Goal: Task Accomplishment & Management: Complete application form

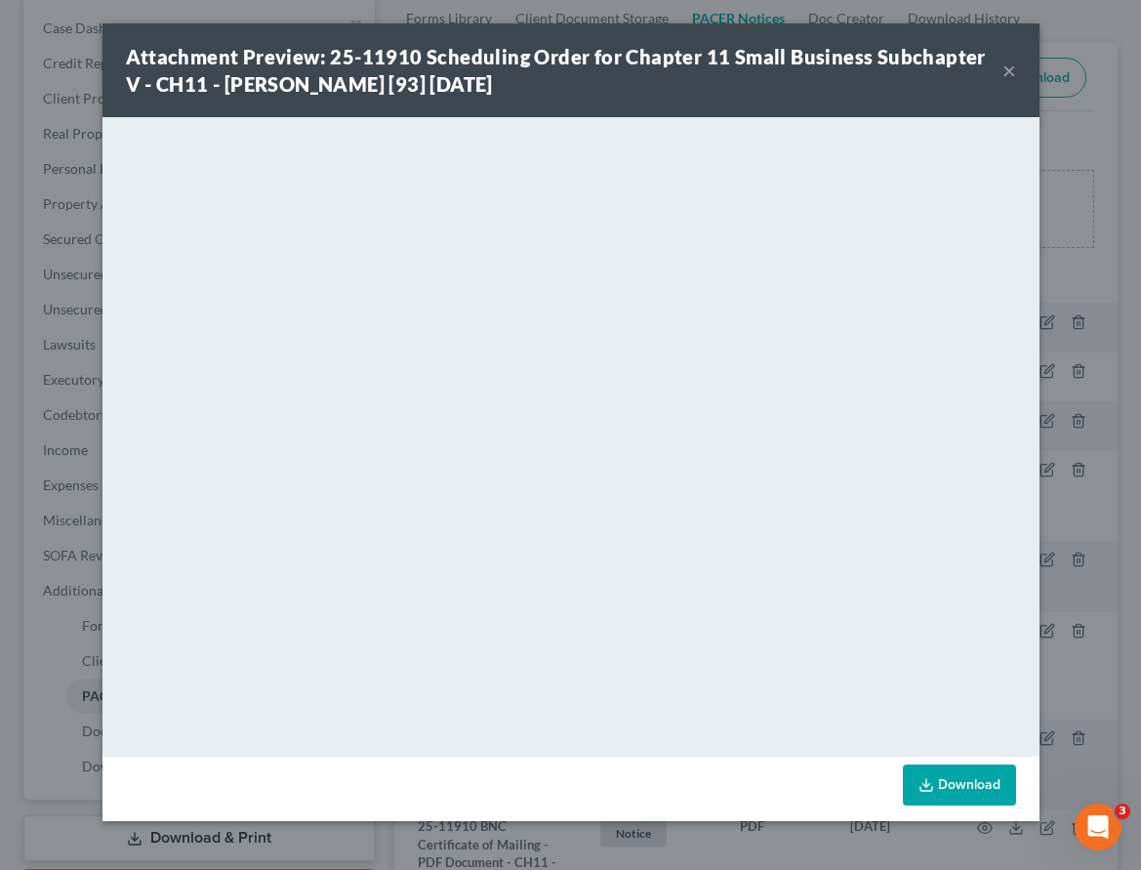
click at [1007, 72] on button "×" at bounding box center [1009, 70] width 14 height 23
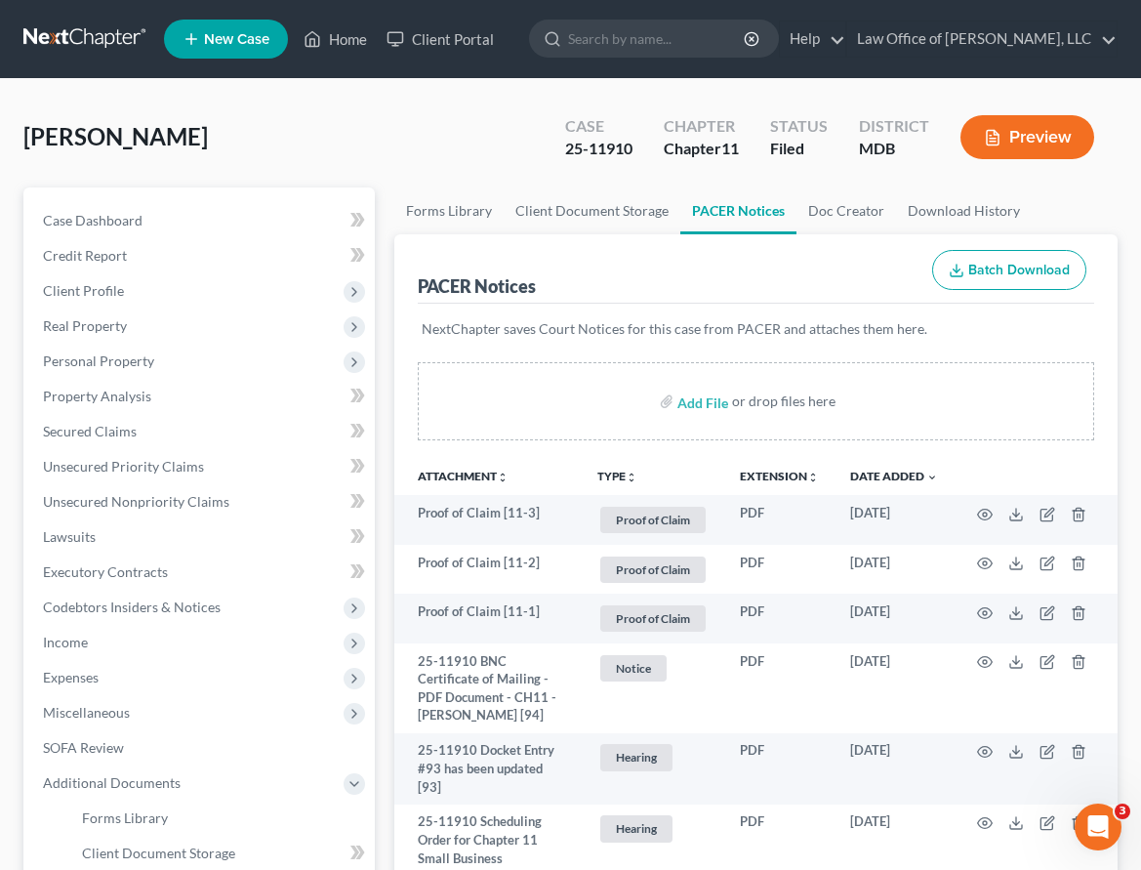
click at [105, 33] on link at bounding box center [85, 38] width 125 height 35
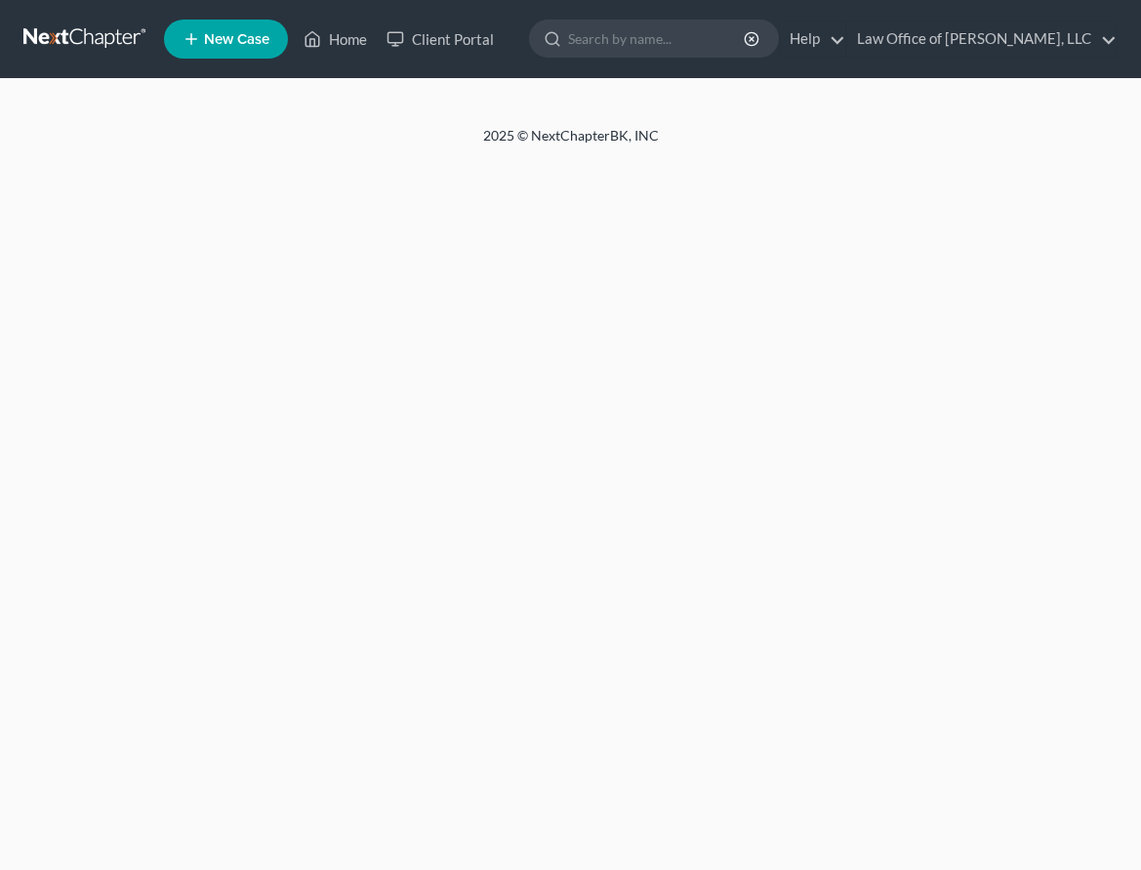
click at [665, 41] on input "search" at bounding box center [657, 38] width 179 height 36
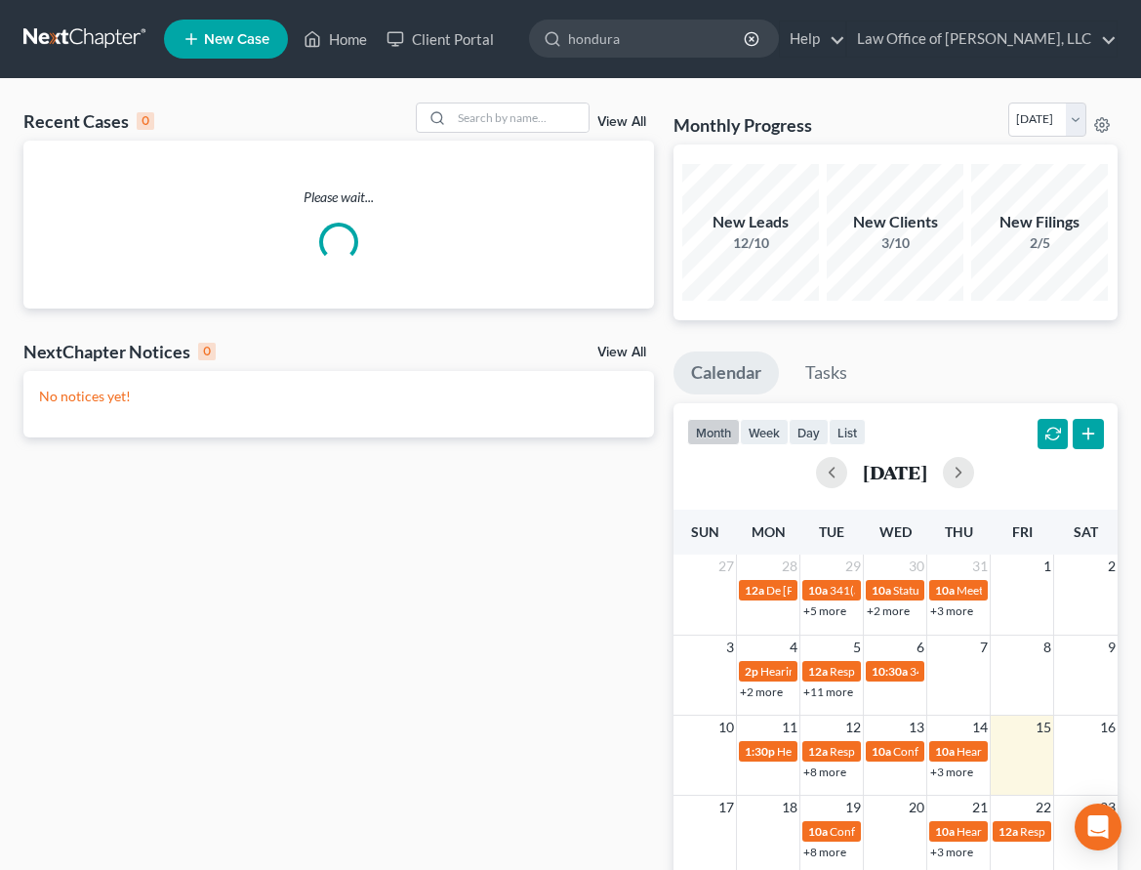
type input "[GEOGRAPHIC_DATA]"
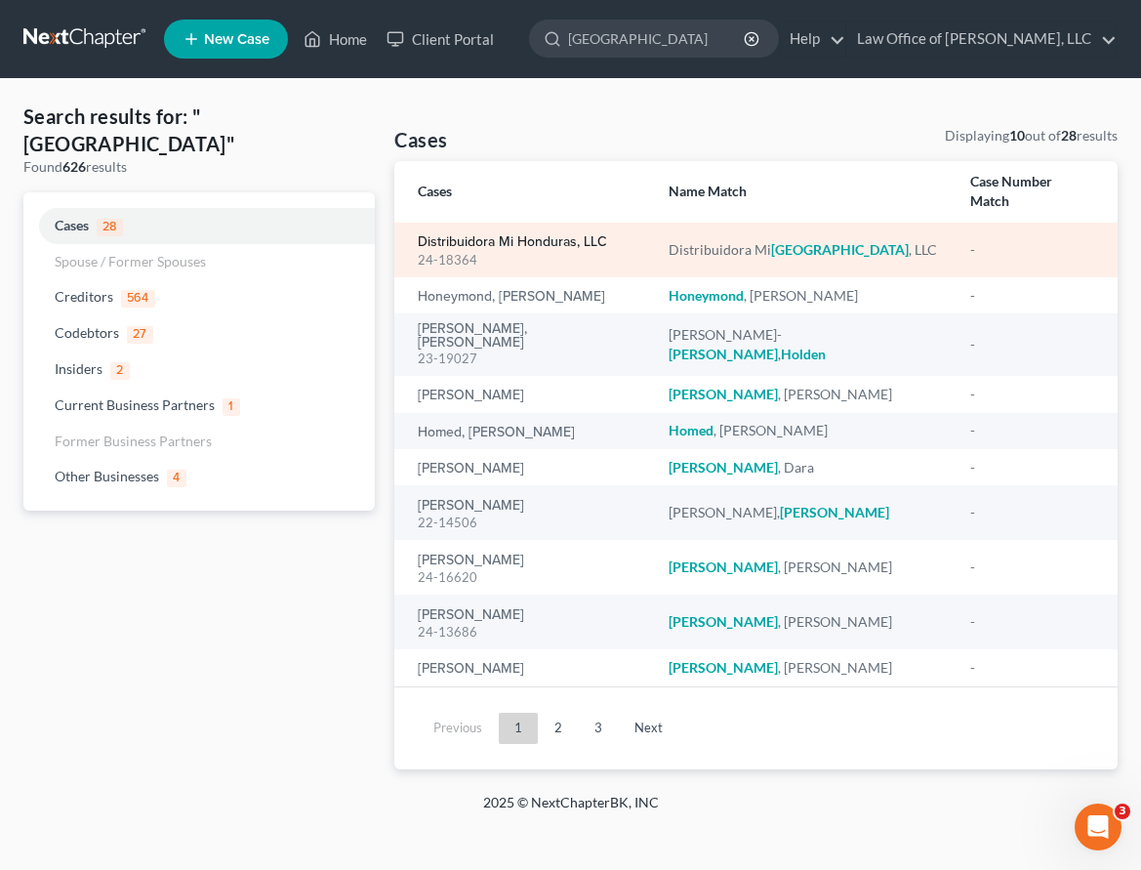
click at [454, 235] on link "Distribuidora Mi Honduras, LLC" at bounding box center [512, 242] width 189 height 14
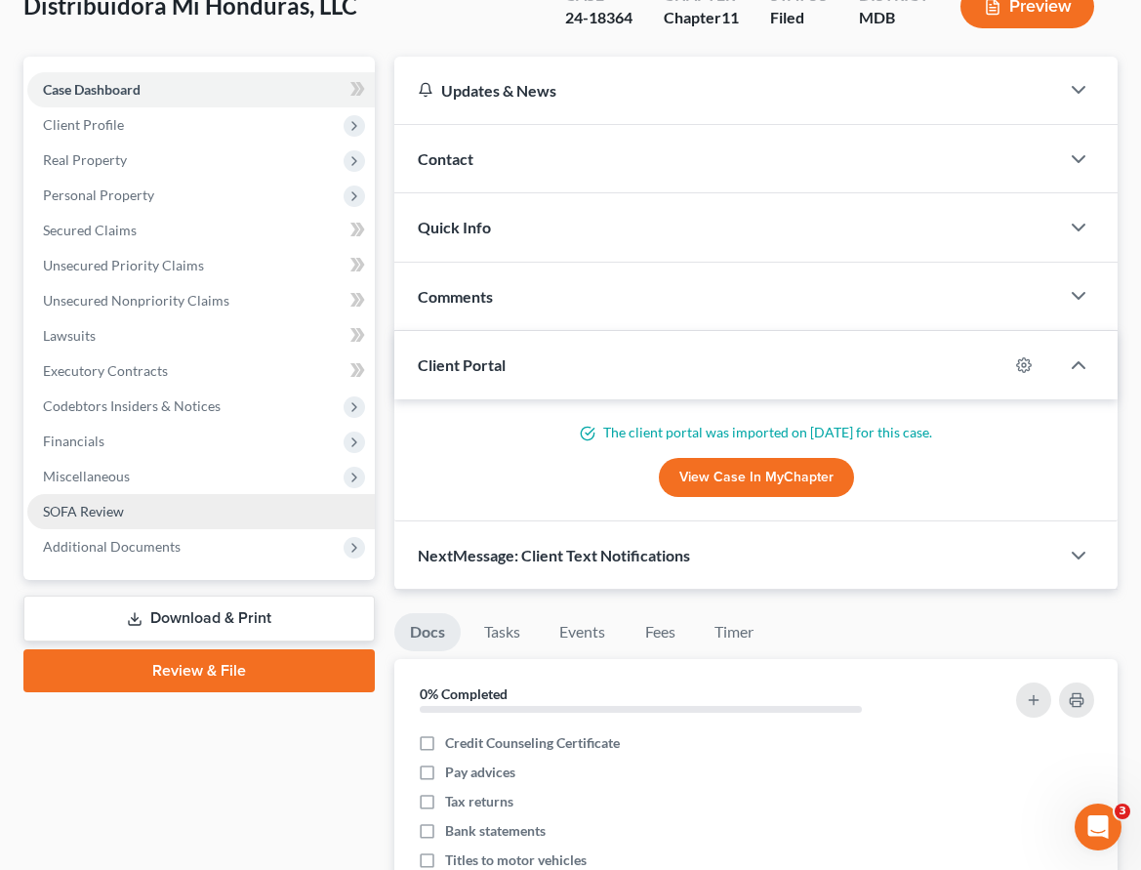
scroll to position [149, 0]
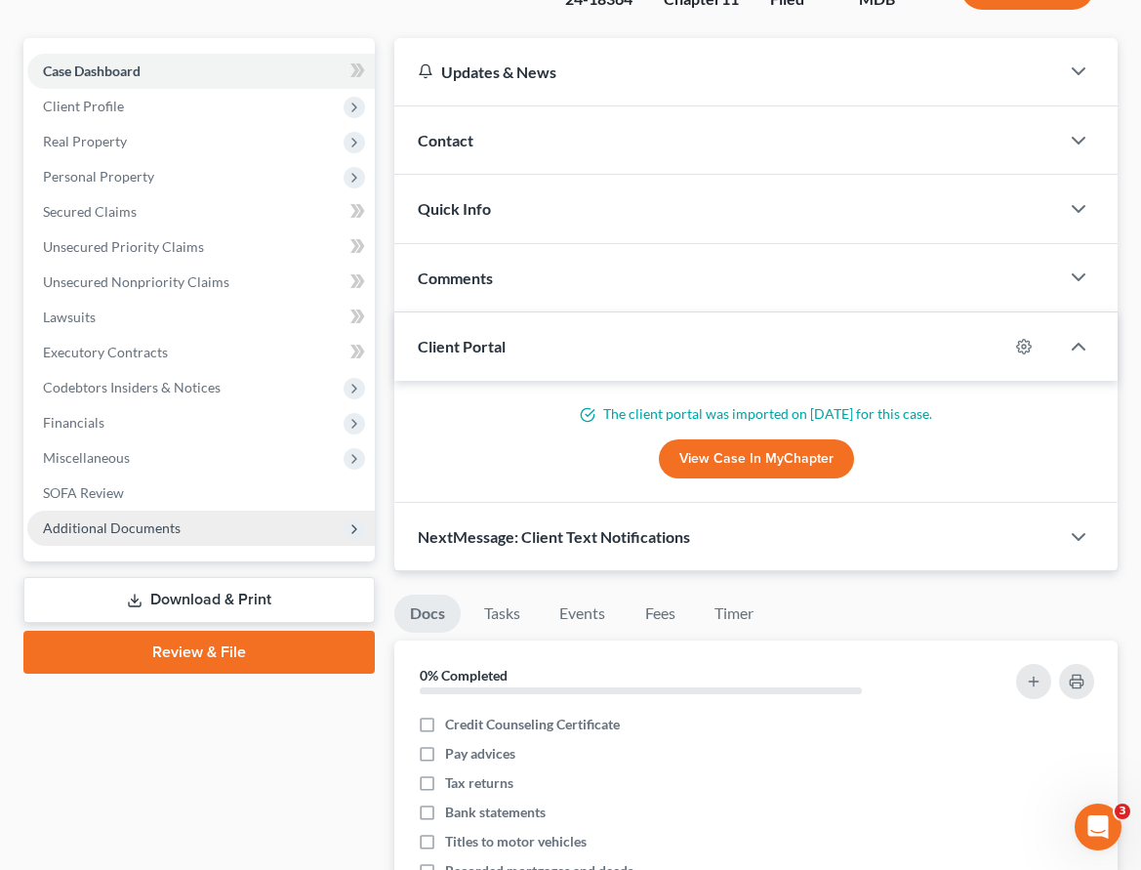
click at [102, 536] on span "Additional Documents" at bounding box center [200, 527] width 347 height 35
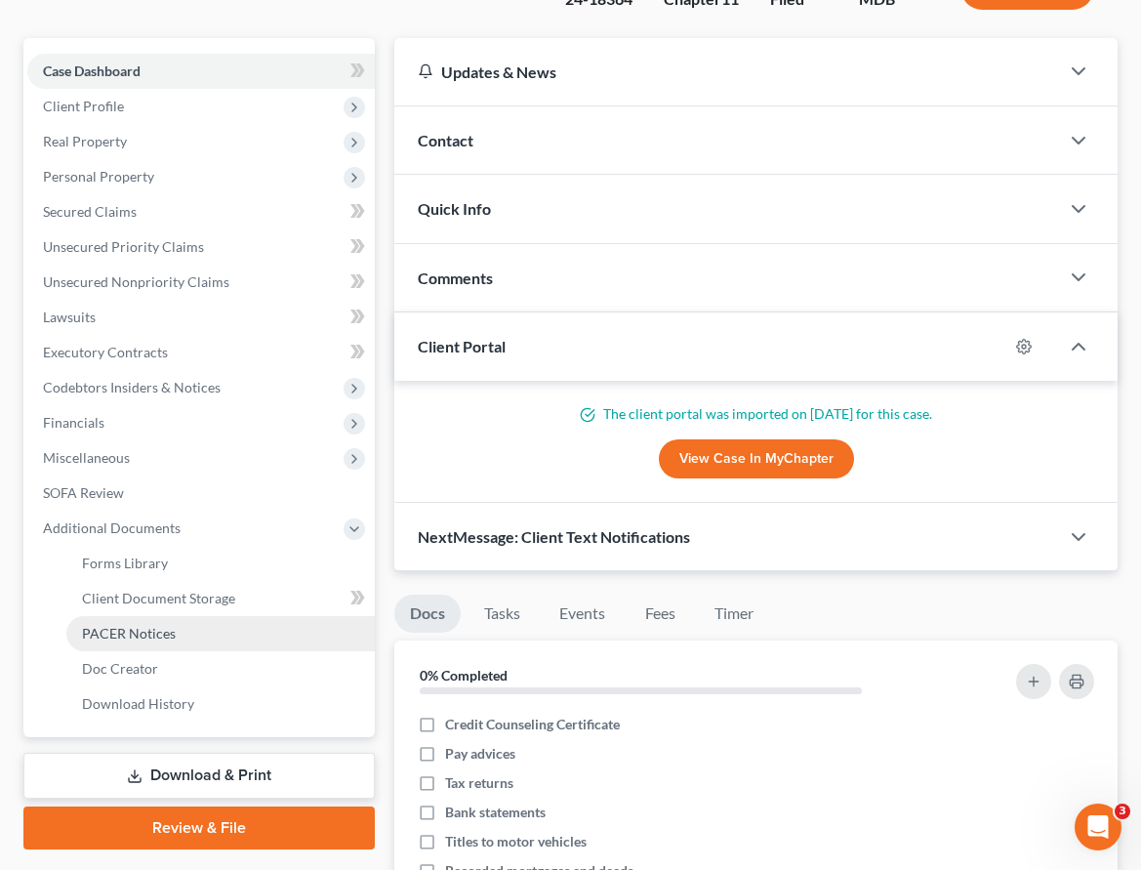
click at [108, 640] on link "PACER Notices" at bounding box center [220, 633] width 308 height 35
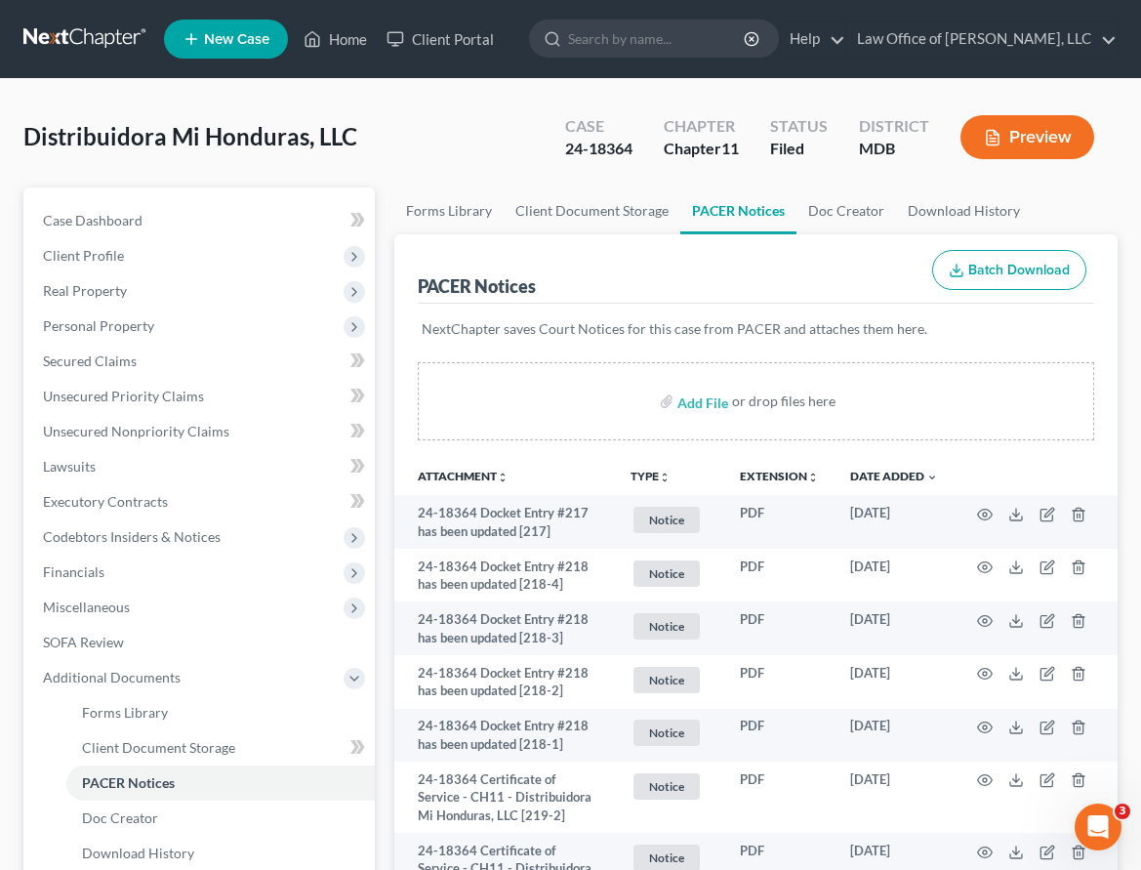
click at [445, 150] on div "Distribuidora Mi [GEOGRAPHIC_DATA], LLC Upgraded Case 24-18364 Chapter Chapter …" at bounding box center [570, 144] width 1094 height 85
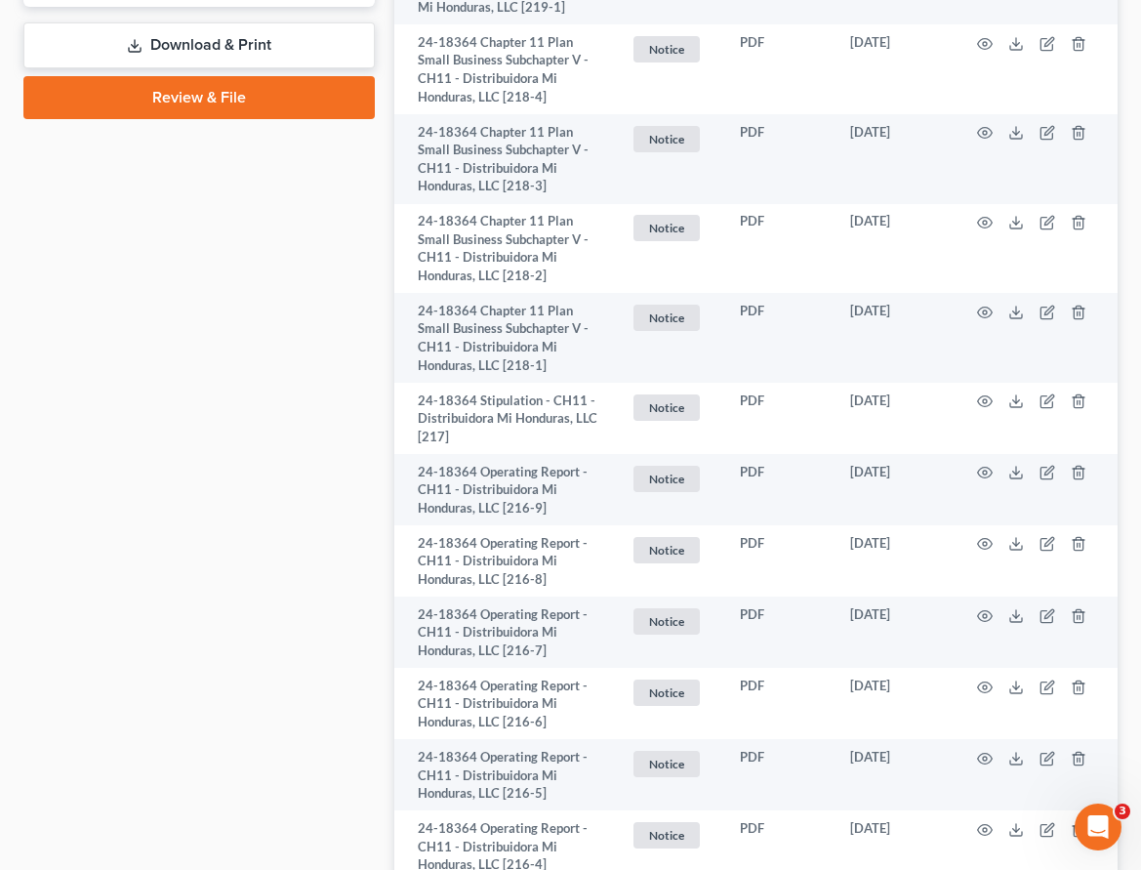
scroll to position [888, 0]
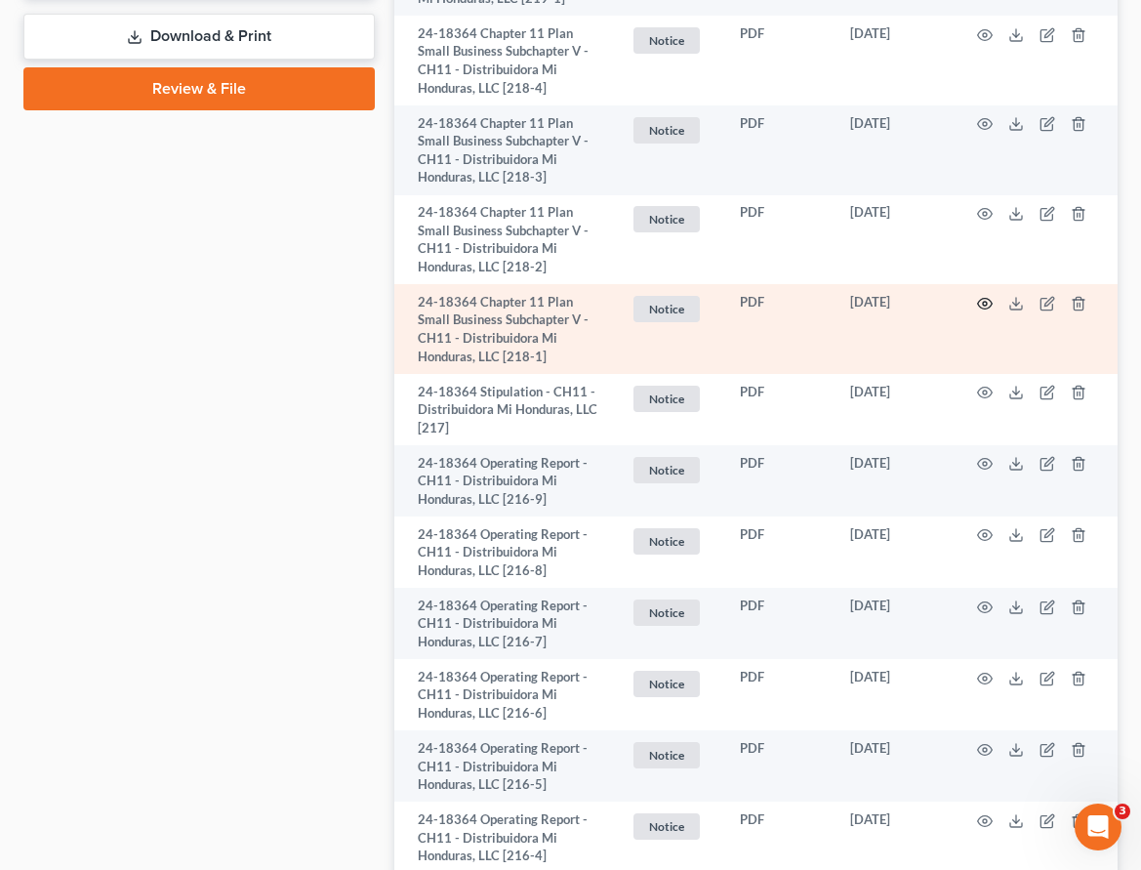
click at [987, 301] on icon "button" at bounding box center [985, 304] width 16 height 16
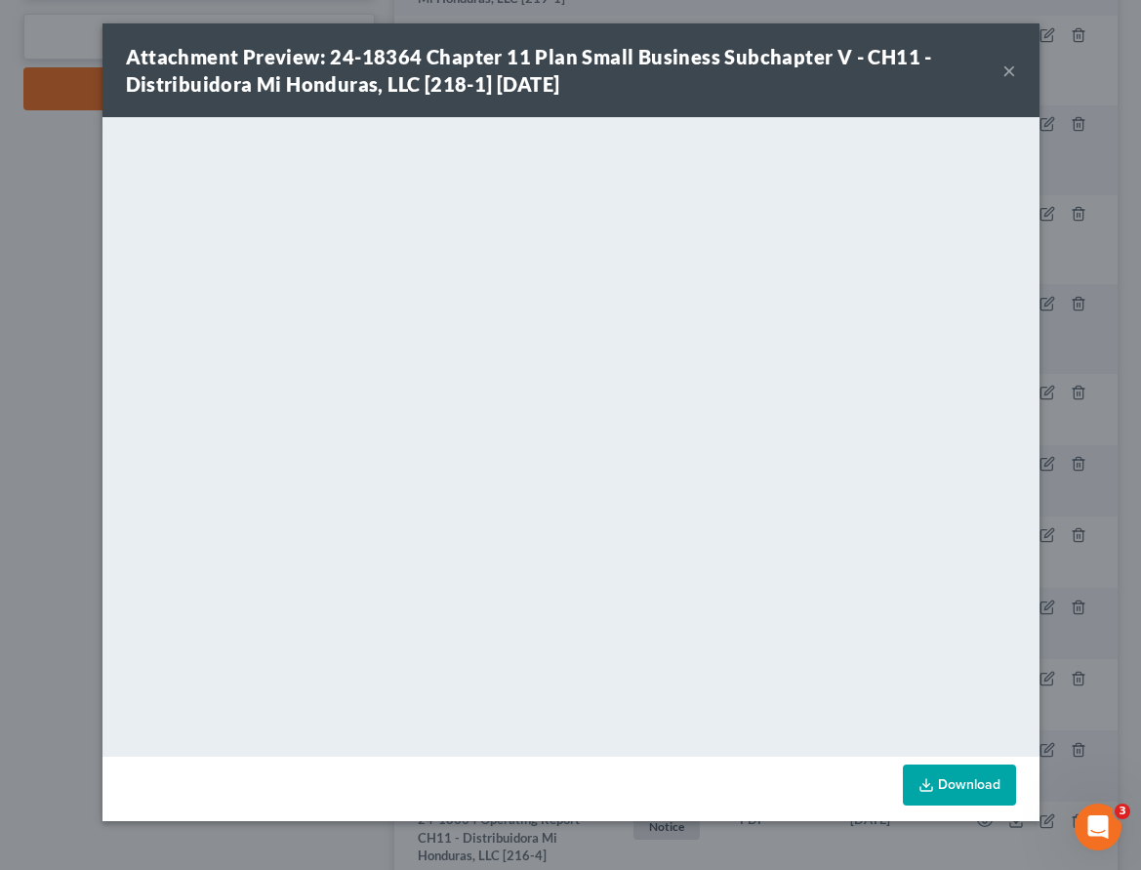
click at [1012, 67] on button "×" at bounding box center [1009, 70] width 14 height 23
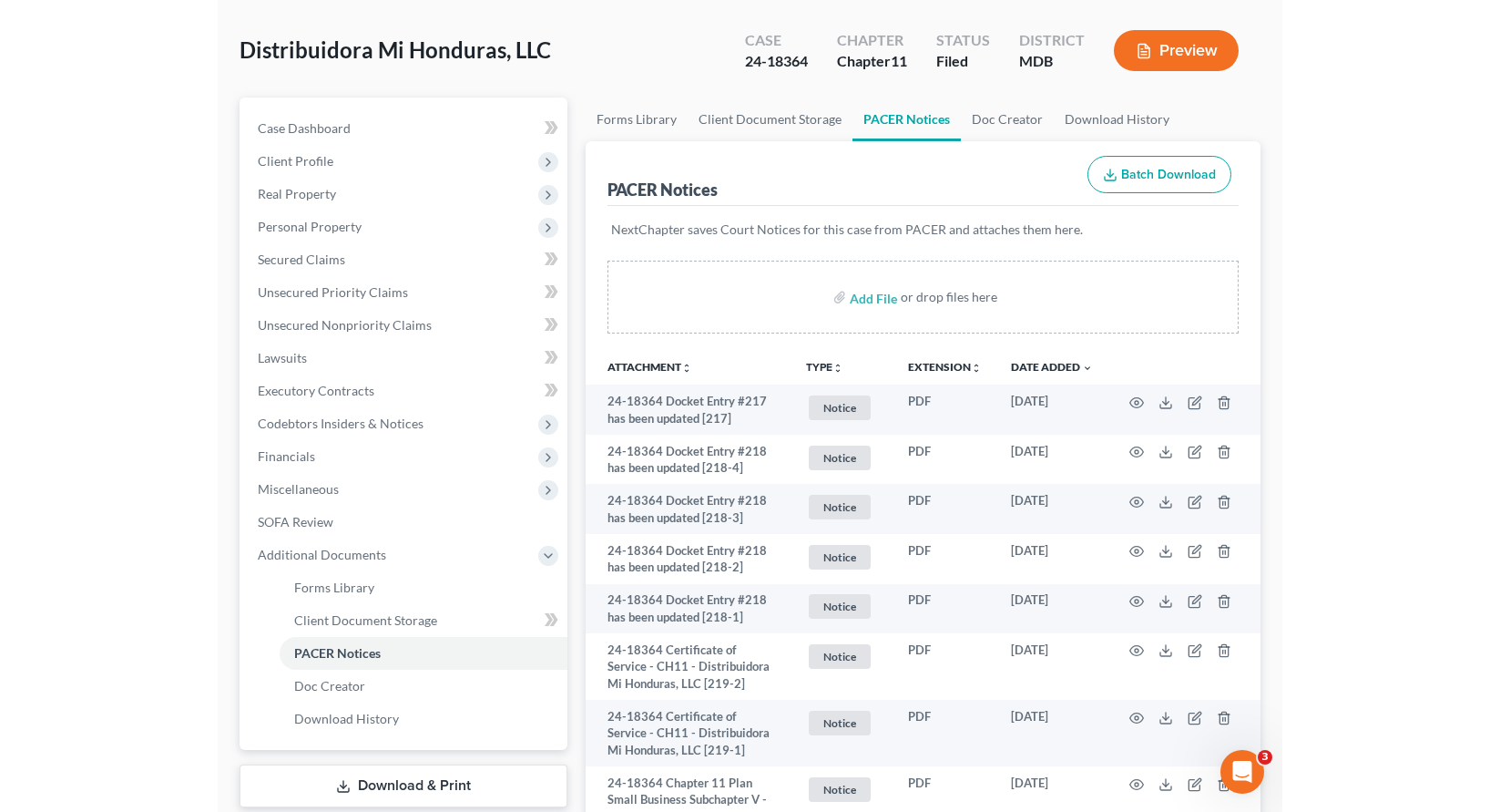
scroll to position [0, 0]
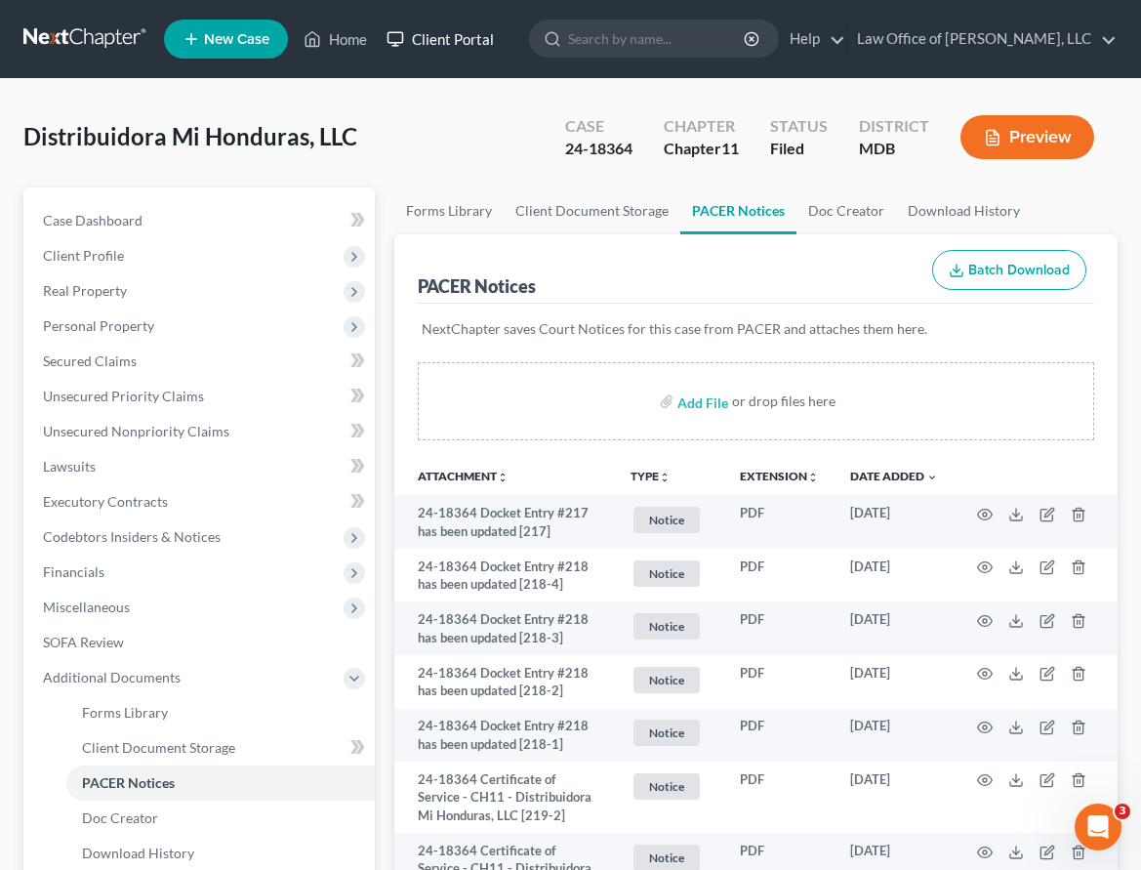
click at [432, 35] on link "Client Portal" at bounding box center [440, 38] width 127 height 35
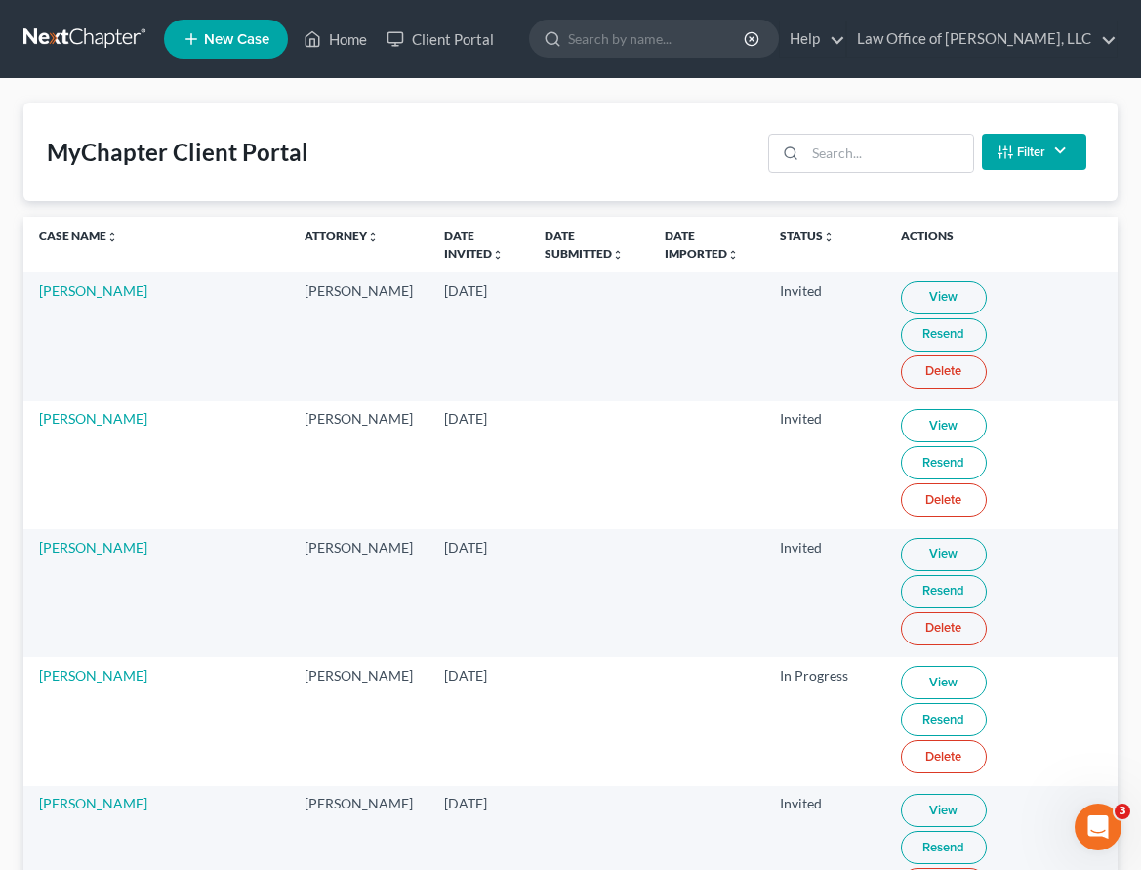
click at [220, 41] on span "New Case" at bounding box center [236, 39] width 65 height 15
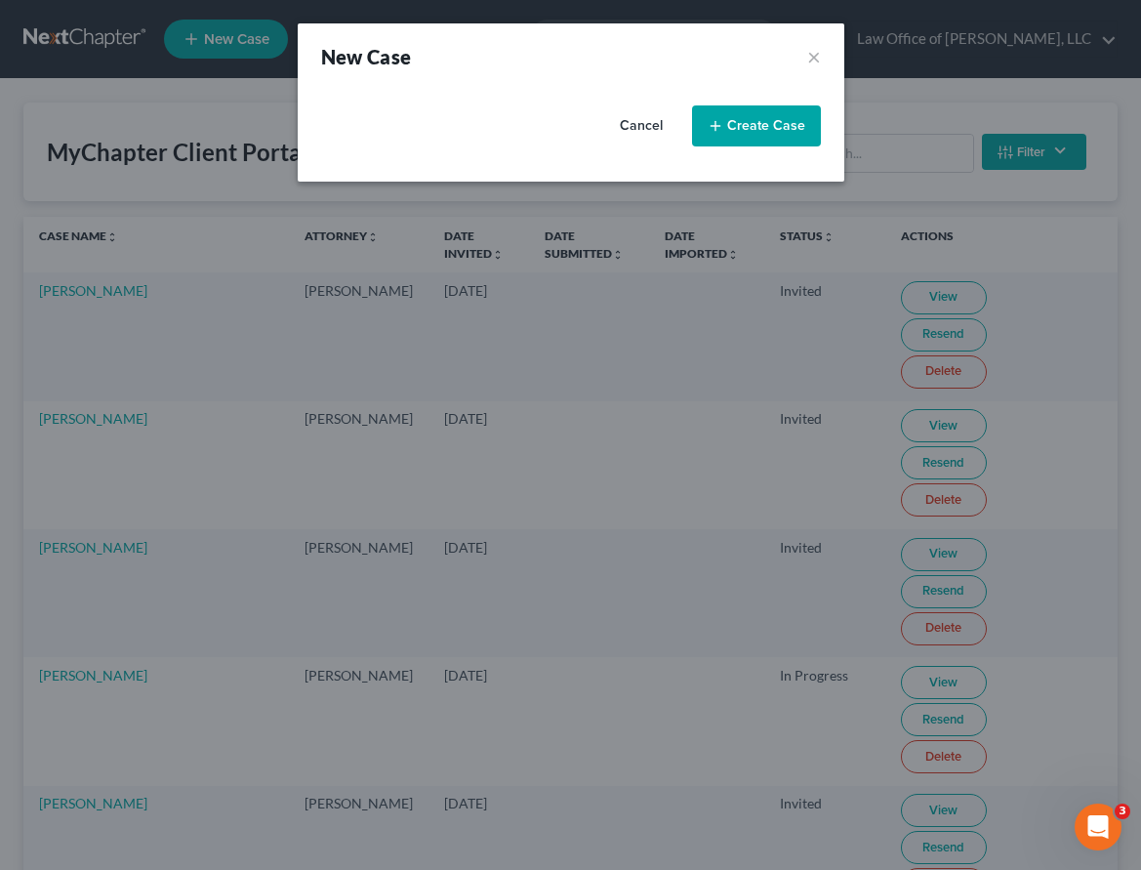
select select "38"
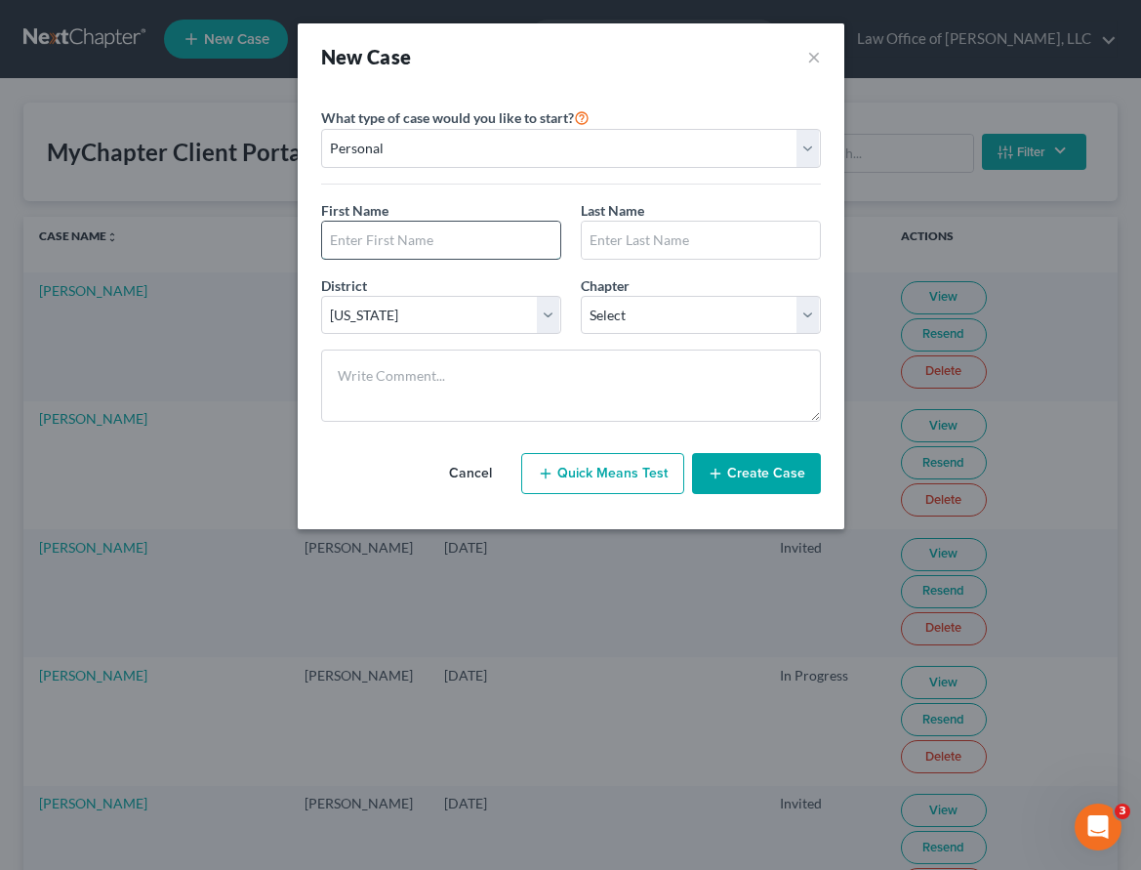
click at [364, 232] on input "text" at bounding box center [441, 240] width 238 height 37
type input "[PERSON_NAME]"
click at [636, 308] on select "Select 7 11 12 13" at bounding box center [701, 315] width 240 height 39
select select "0"
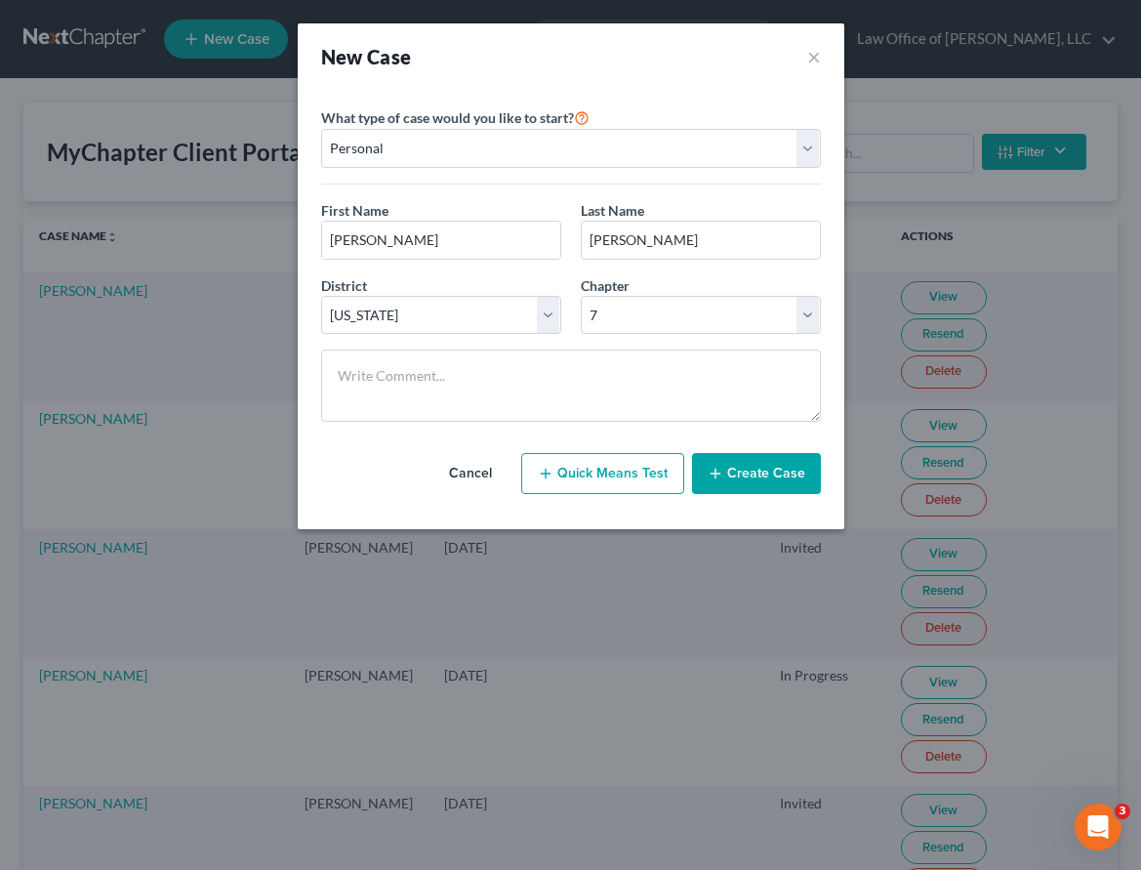
click at [748, 477] on button "Create Case" at bounding box center [756, 473] width 129 height 41
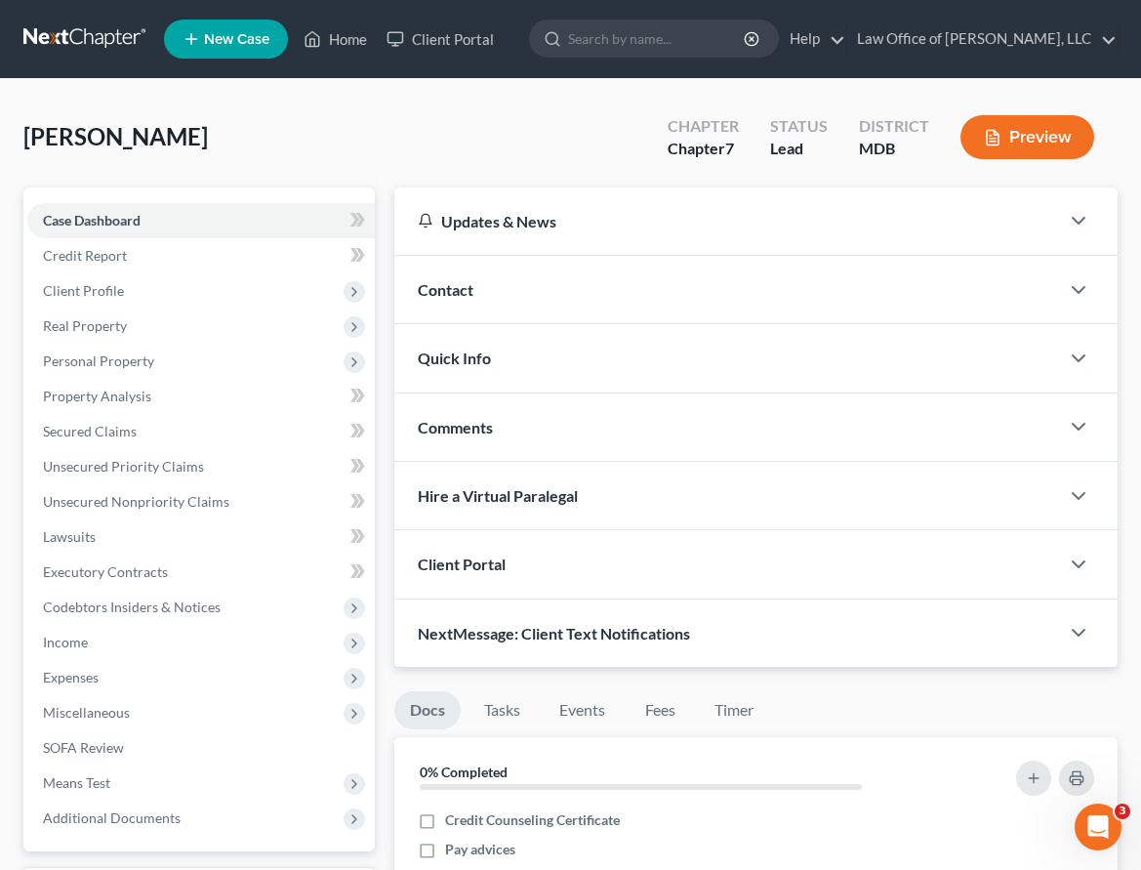
click at [495, 574] on div "Client Portal" at bounding box center [726, 563] width 665 height 67
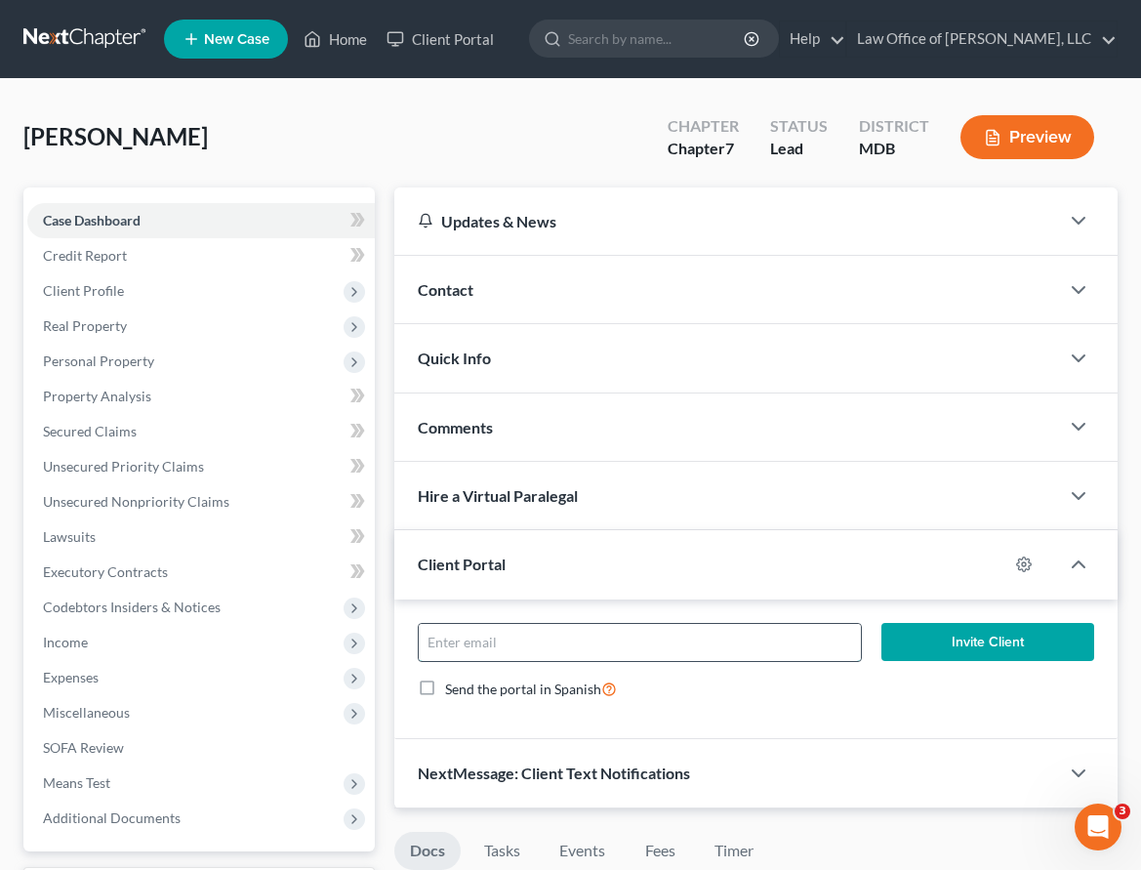
click at [482, 632] on input "email" at bounding box center [640, 642] width 442 height 37
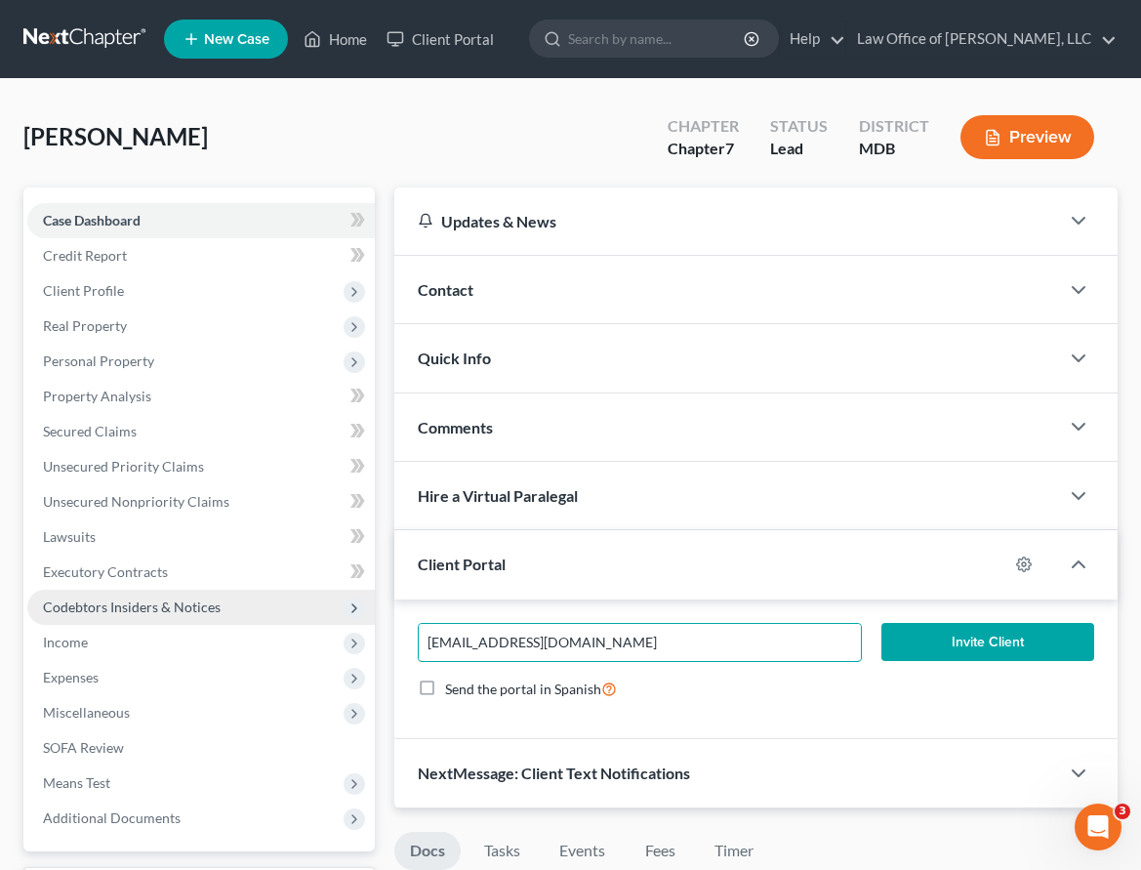
drag, startPoint x: 624, startPoint y: 642, endPoint x: 220, endPoint y: 600, distance: 406.2
click at [220, 600] on div "Petition Navigation Case Dashboard Payments Invoices Payments Payments Credit R…" at bounding box center [570, 844] width 1113 height 1315
type input "[EMAIL_ADDRESS][DOMAIN_NAME]"
click at [1006, 630] on button "Invite Client" at bounding box center [987, 642] width 213 height 39
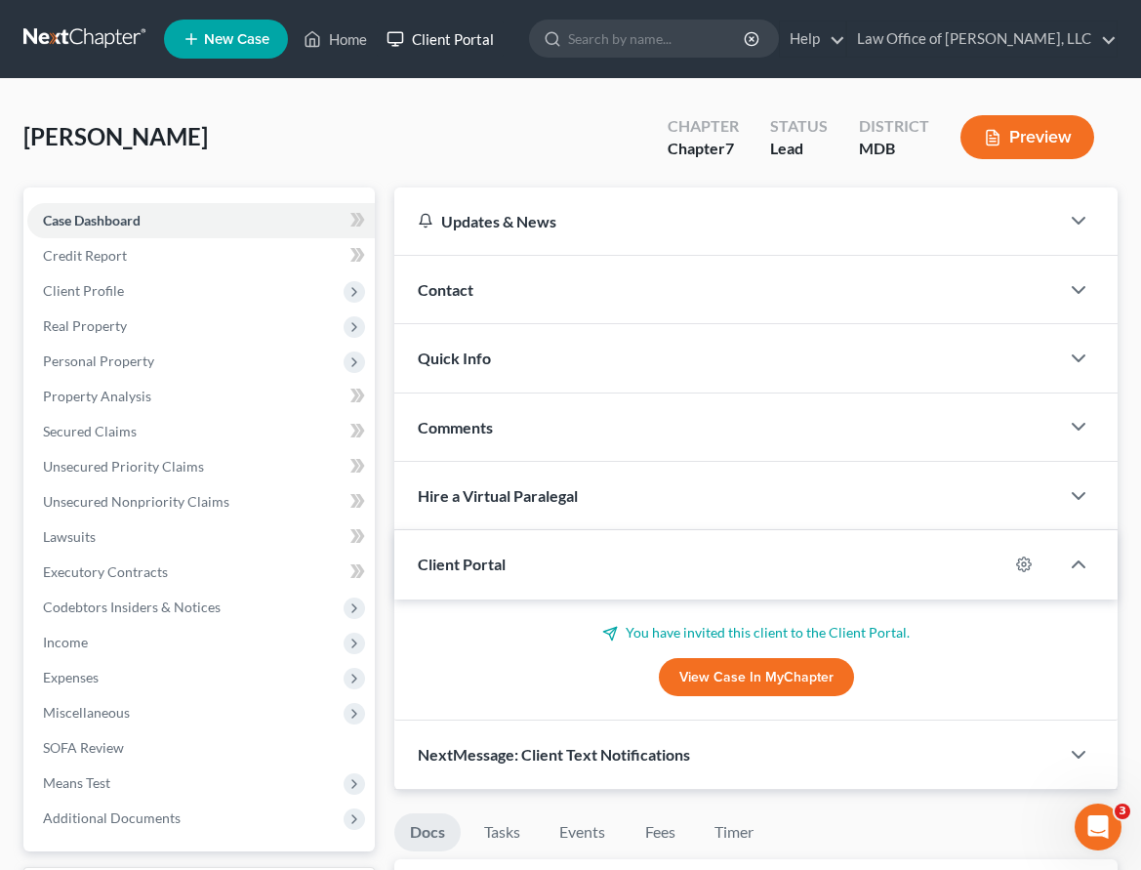
click at [437, 40] on link "Client Portal" at bounding box center [440, 38] width 127 height 35
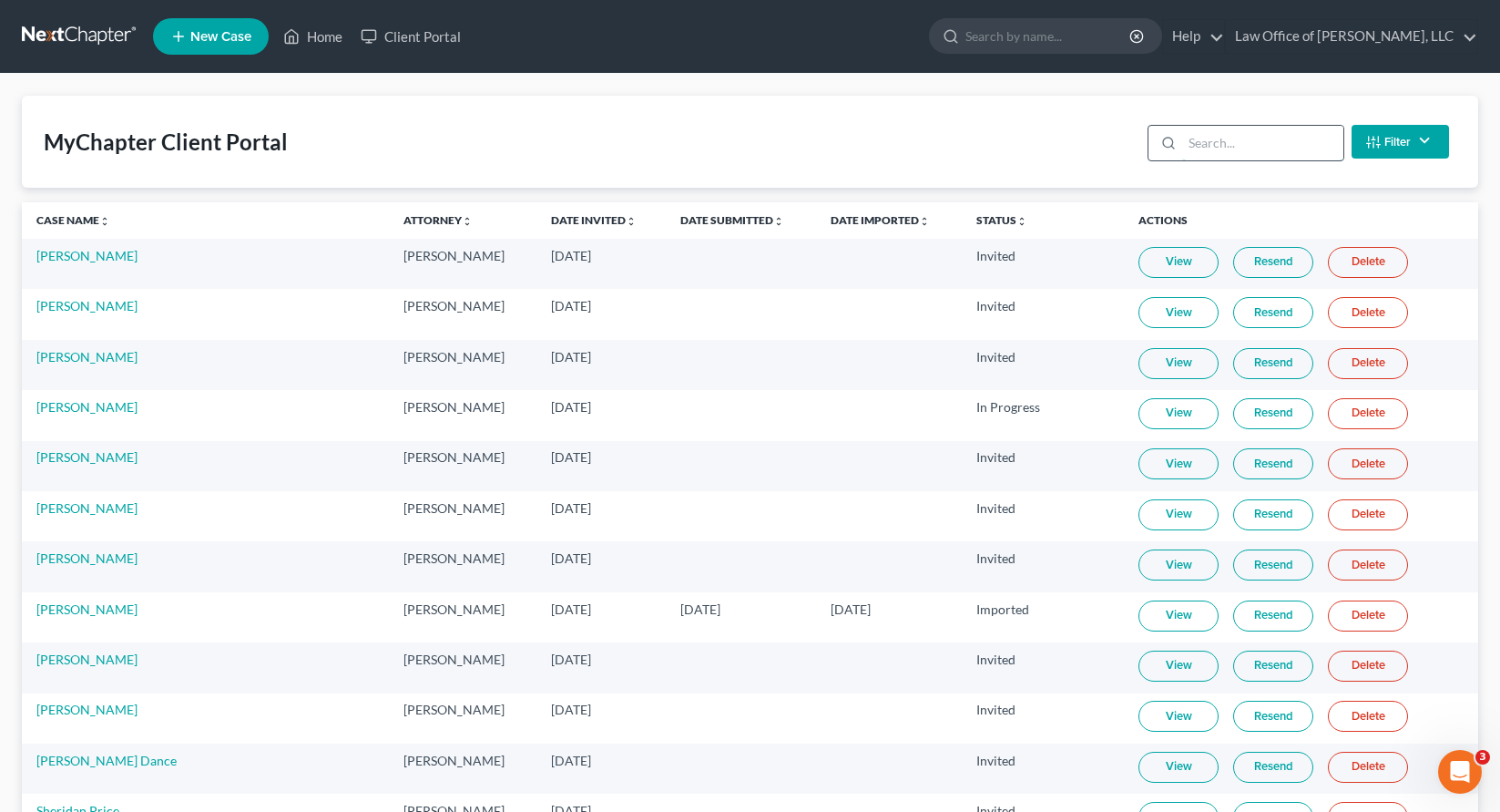
click at [1064, 149] on input "search" at bounding box center [1263, 143] width 161 height 35
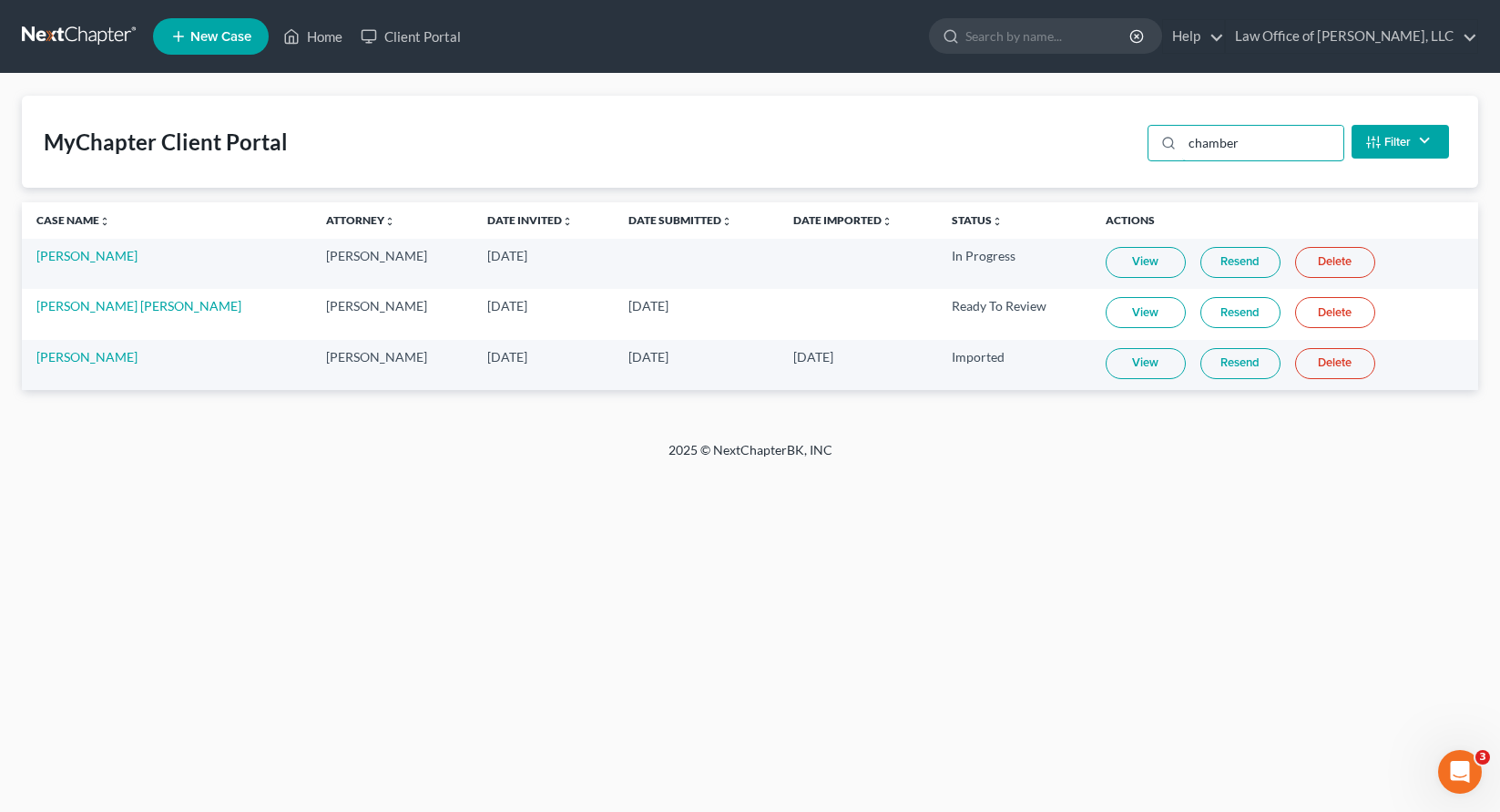
type input "chamber"
click at [1064, 313] on link "View" at bounding box center [1146, 312] width 80 height 31
